Goal: Information Seeking & Learning: Find specific fact

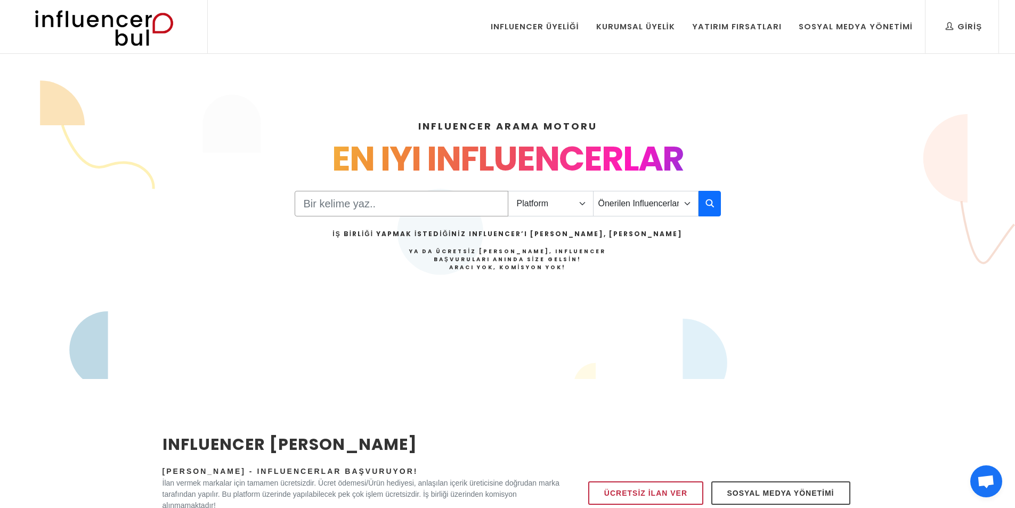
click at [462, 199] on input "Search" at bounding box center [402, 204] width 214 height 26
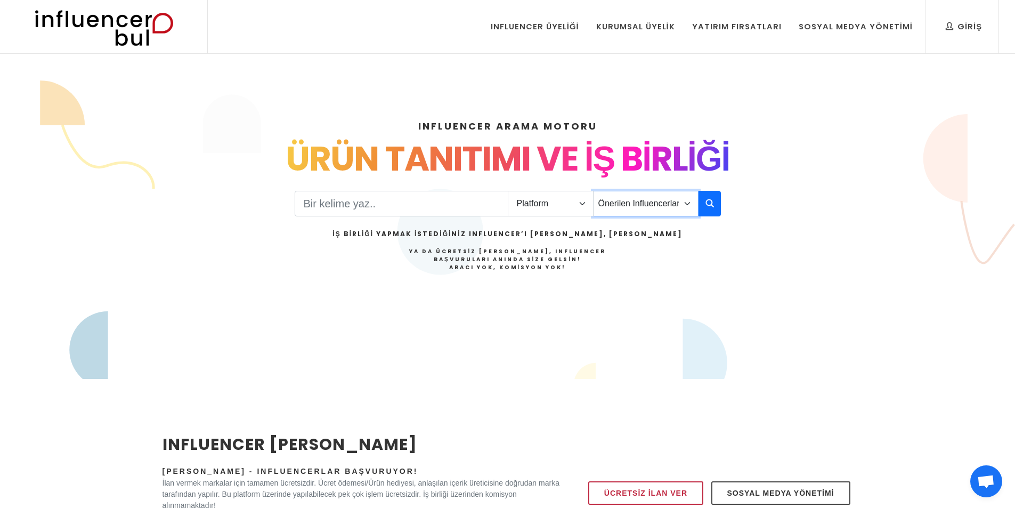
click at [640, 192] on select "Önerilen Influencerlar Aile & Çocuk & Ebeveyn Alışveriş & Giyim & Aksesuar Arab…" at bounding box center [646, 204] width 106 height 26
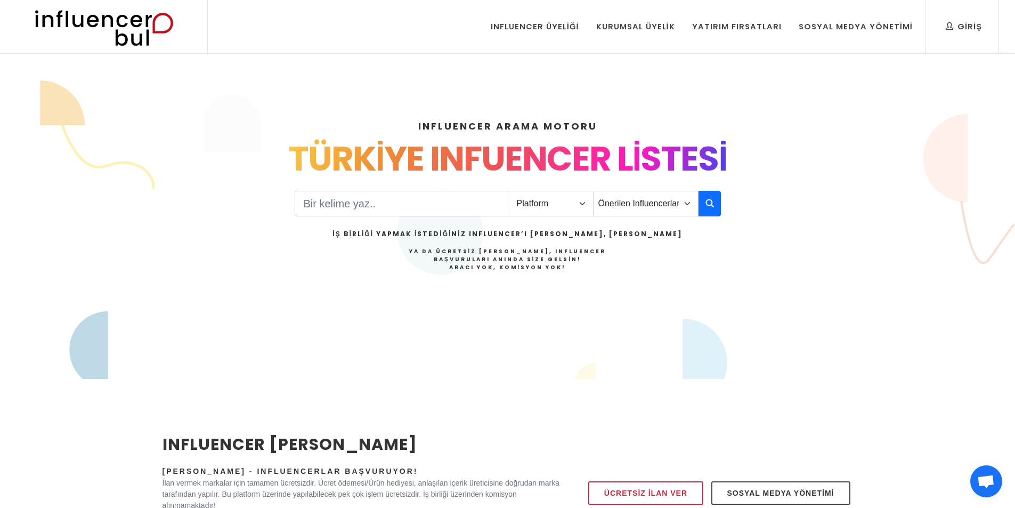
click at [541, 160] on div "TÜRKİYE INFUENCER LİSTESİ" at bounding box center [508, 158] width 691 height 51
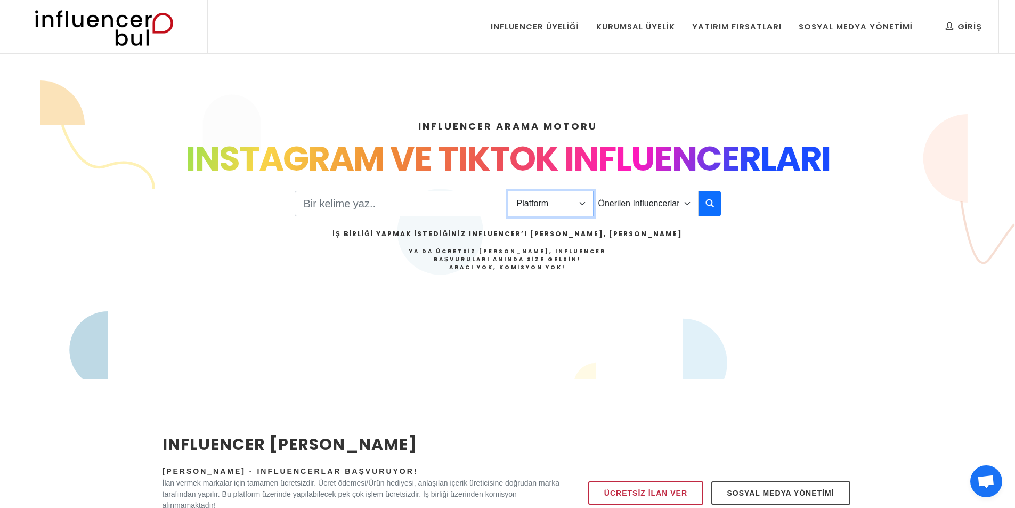
click at [551, 198] on select "Platform Instagram Facebook Youtube Tiktok Twitter Twitch" at bounding box center [551, 204] width 86 height 26
select select "4"
click at [508, 191] on select "Platform Instagram Facebook Youtube Tiktok Twitter Twitch" at bounding box center [551, 204] width 86 height 26
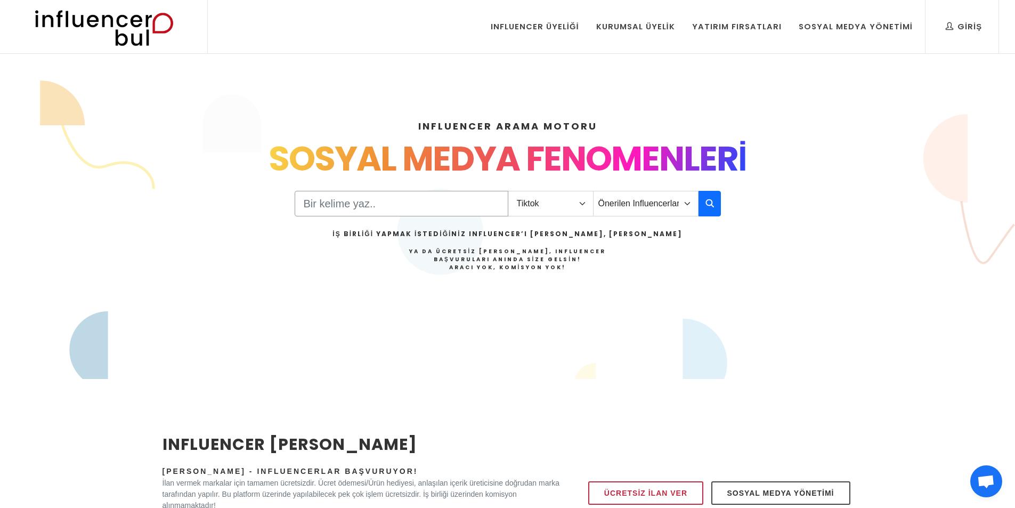
click at [466, 206] on input "Search" at bounding box center [402, 204] width 214 height 26
type input "ömer"
click at [711, 206] on icon "button" at bounding box center [710, 203] width 9 height 13
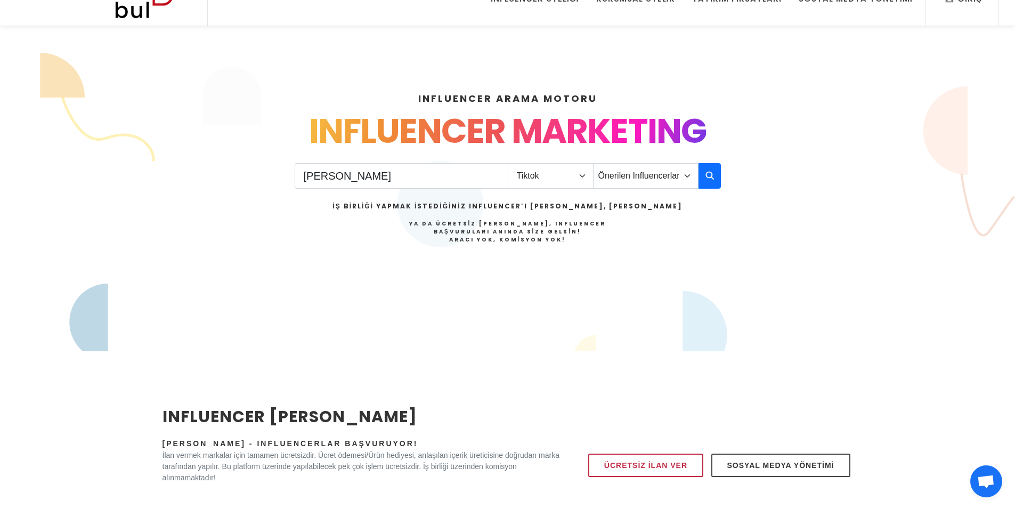
scroll to position [53, 0]
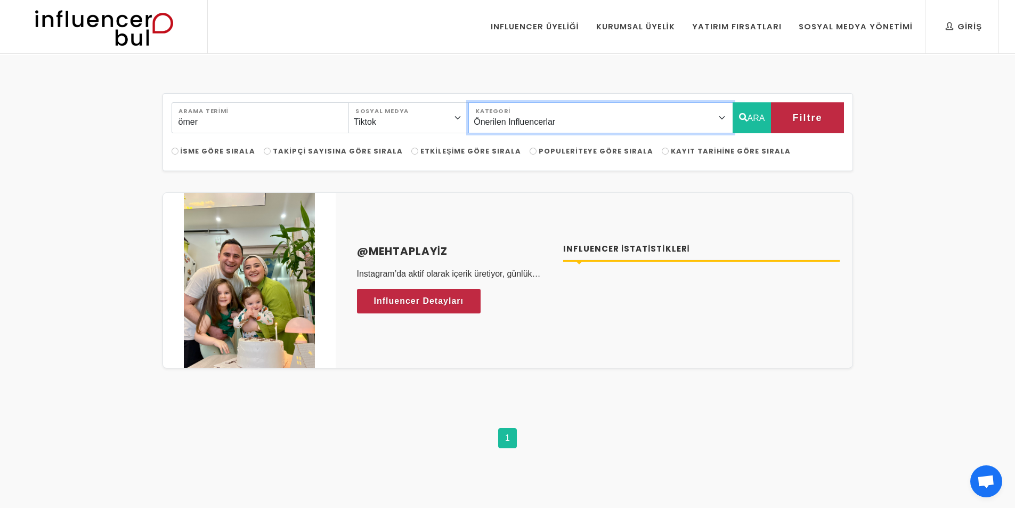
click at [715, 118] on select "Önerilen Influencerlar Aile & [PERSON_NAME] & [PERSON_NAME] [PERSON_NAME] & [PE…" at bounding box center [601, 117] width 264 height 31
select select "3"
click at [497, 102] on select "Önerilen Influencerlar Aile & [PERSON_NAME] & [PERSON_NAME] [PERSON_NAME] & [PE…" at bounding box center [601, 117] width 264 height 31
click at [753, 110] on button "ARA" at bounding box center [752, 117] width 39 height 31
click at [746, 117] on button "ARA" at bounding box center [752, 117] width 39 height 31
